Goal: Obtain resource: Download file/media

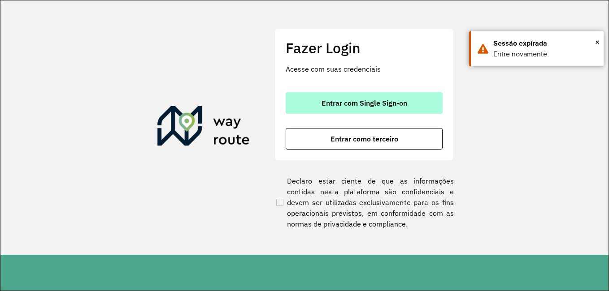
click at [394, 113] on button "Entrar com Single Sign-on" at bounding box center [364, 103] width 157 height 22
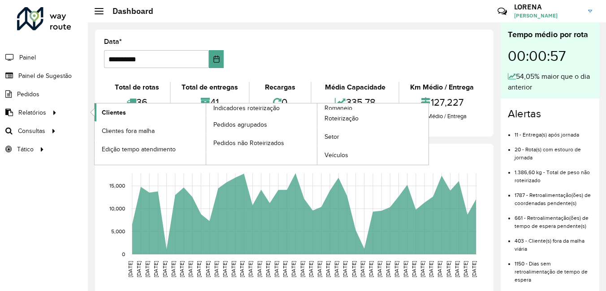
click at [131, 105] on link "Clientes" at bounding box center [150, 113] width 111 height 18
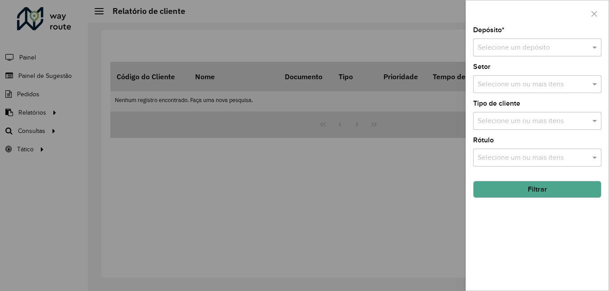
click at [534, 48] on input "text" at bounding box center [527, 48] width 101 height 11
click at [539, 67] on div "CDI Louveira" at bounding box center [536, 73] width 127 height 15
click at [546, 186] on button "Filtrar" at bounding box center [537, 189] width 128 height 17
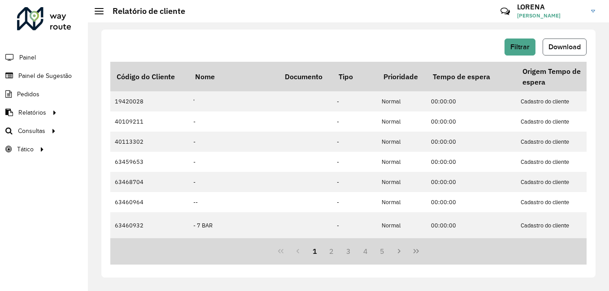
click at [562, 44] on span "Download" at bounding box center [564, 47] width 32 height 8
